Goal: Information Seeking & Learning: Compare options

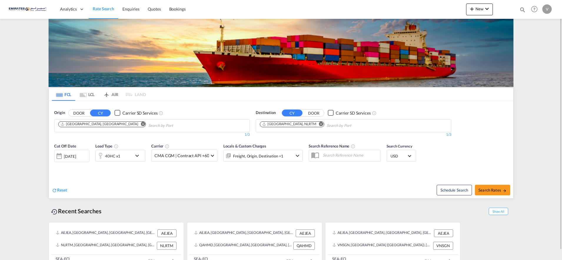
click at [319, 124] on md-icon "Remove" at bounding box center [321, 124] width 4 height 4
click at [283, 123] on input "Chips input." at bounding box center [288, 125] width 56 height 9
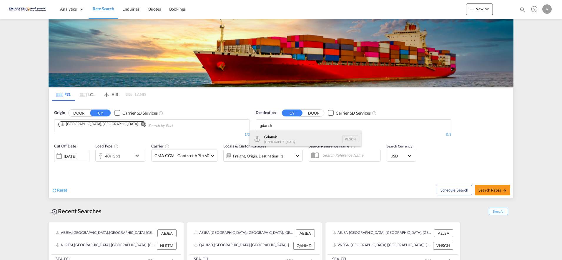
type input "gdansk"
click at [286, 139] on div "Gdansk [GEOGRAPHIC_DATA] PLGDN" at bounding box center [305, 140] width 112 height 18
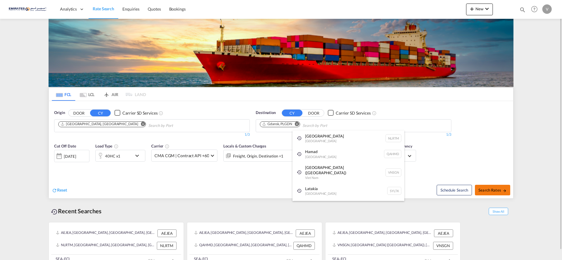
drag, startPoint x: 498, startPoint y: 185, endPoint x: 495, endPoint y: 191, distance: 6.7
click at [493, 191] on span "Search Rates" at bounding box center [492, 190] width 28 height 5
type input "AEJEA to PLGDN / [DATE]"
